Goal: Find specific fact: Find specific fact

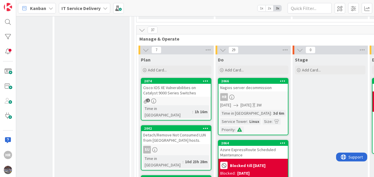
scroll to position [248, 211]
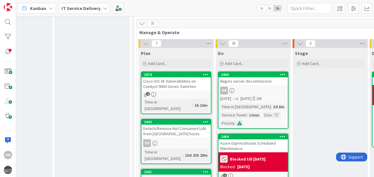
click at [270, 77] on div "Nagios server decommission" at bounding box center [252, 81] width 69 height 8
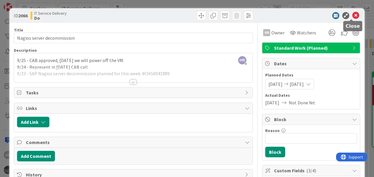
click at [352, 17] on icon at bounding box center [355, 15] width 7 height 7
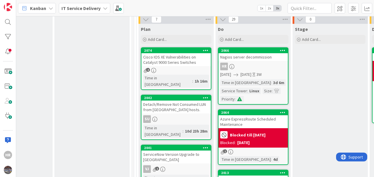
click at [245, 63] on div "HR" at bounding box center [252, 67] width 69 height 8
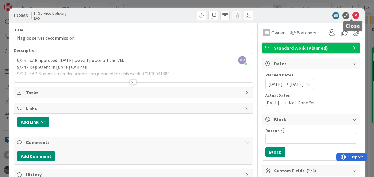
click at [352, 15] on icon at bounding box center [355, 15] width 7 height 7
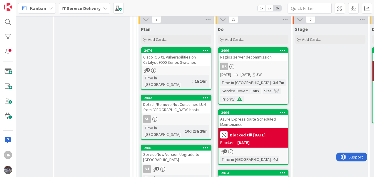
click at [256, 53] on div "Nagios server decommission" at bounding box center [252, 57] width 69 height 8
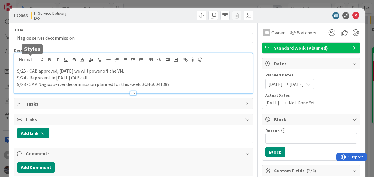
click at [17, 59] on div "9/25 - CAB approved, [DATE] we will power off the VM. 9/24 - Represent in [DATE…" at bounding box center [133, 73] width 238 height 40
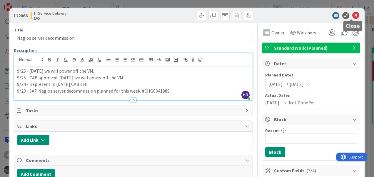
click at [352, 16] on icon at bounding box center [355, 15] width 7 height 7
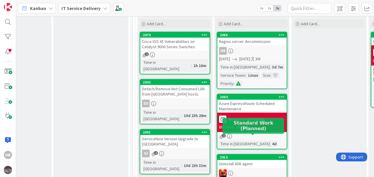
scroll to position [288, 212]
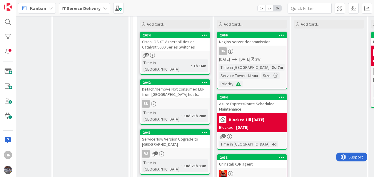
click at [245, 47] on div "HR" at bounding box center [251, 51] width 69 height 8
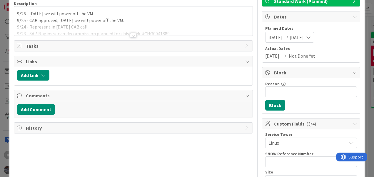
scroll to position [46, 0]
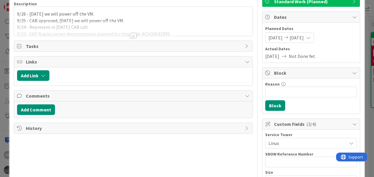
click at [173, 24] on div at bounding box center [133, 28] width 238 height 15
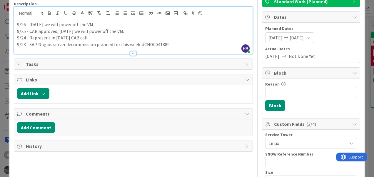
click at [165, 44] on p "9/23 - SAP Nagios server decommission planned for this week. #CHG0041889" at bounding box center [133, 44] width 232 height 7
copy p "CHG0041889"
